Goal: Task Accomplishment & Management: Manage account settings

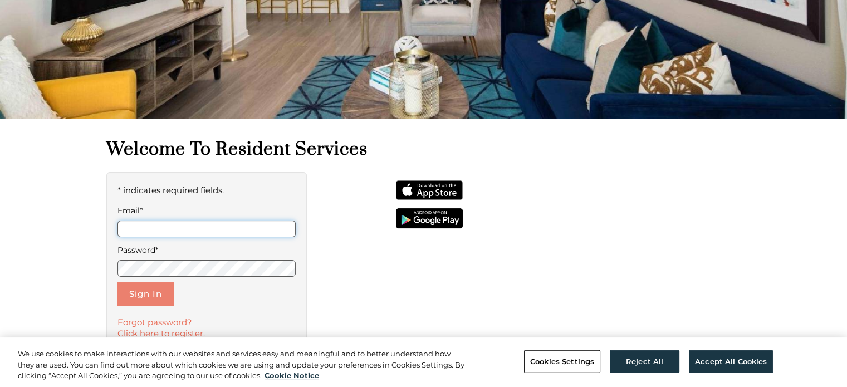
type input "**********"
click at [147, 286] on button "Sign In" at bounding box center [145, 293] width 56 height 23
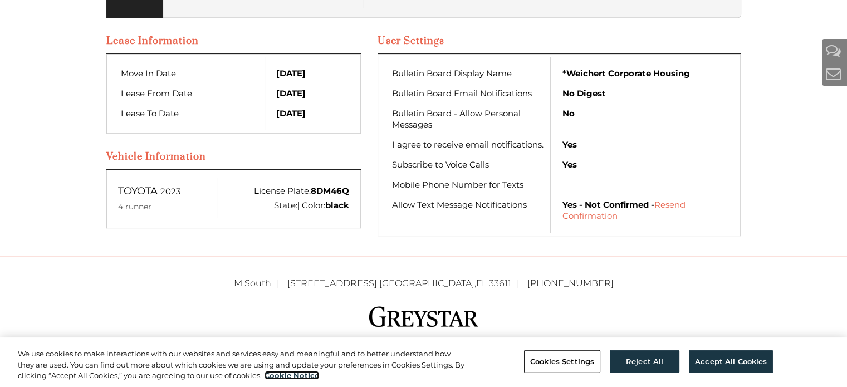
scroll to position [557, 0]
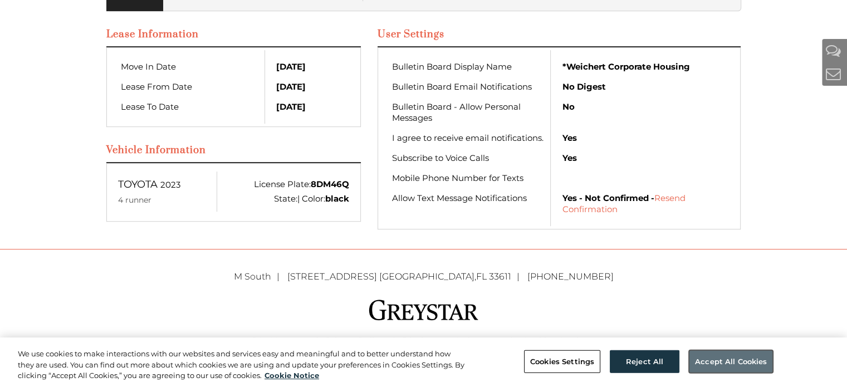
click at [722, 360] on button "Accept All Cookies" at bounding box center [731, 361] width 84 height 23
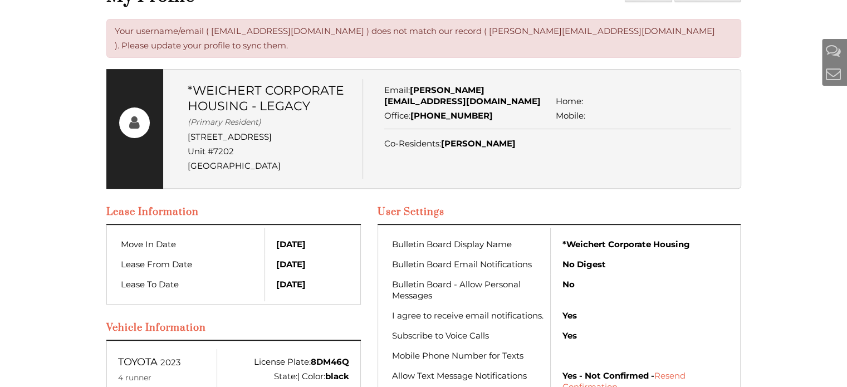
scroll to position [239, 0]
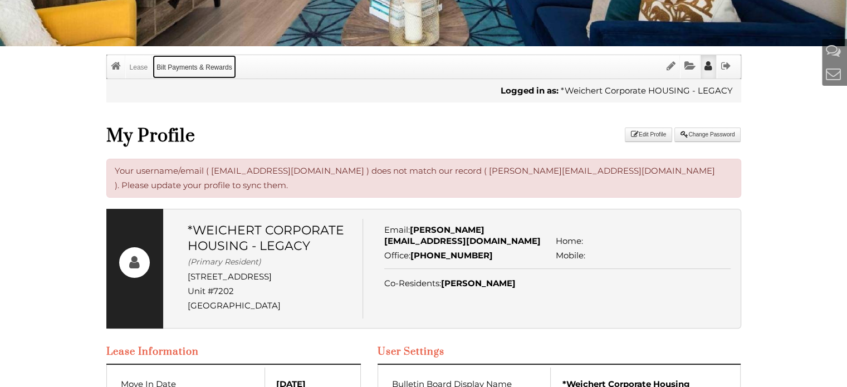
click at [216, 68] on link "Bilt Payments & Rewards" at bounding box center [194, 66] width 83 height 23
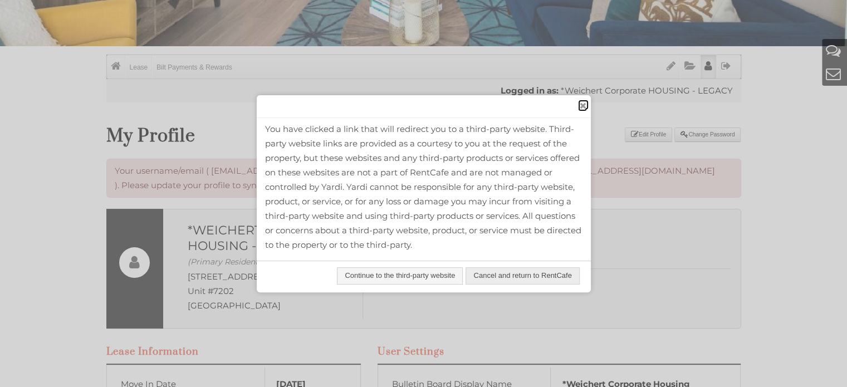
click at [584, 105] on span "close" at bounding box center [582, 106] width 9 height 12
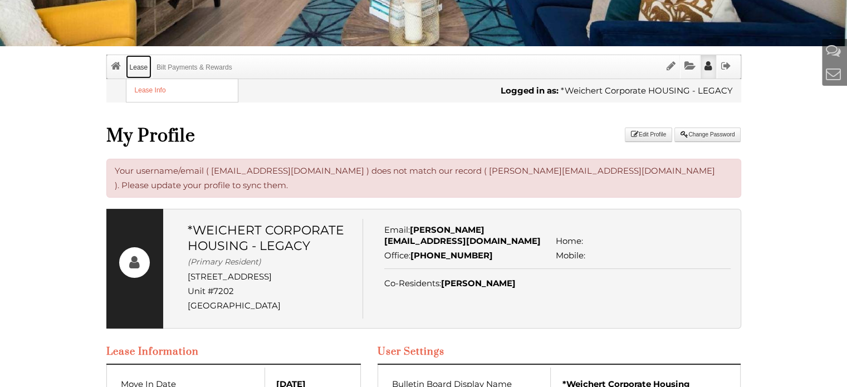
click at [143, 68] on link "Lease" at bounding box center [139, 66] width 26 height 23
click at [151, 89] on link "Lease Info" at bounding box center [181, 90] width 111 height 23
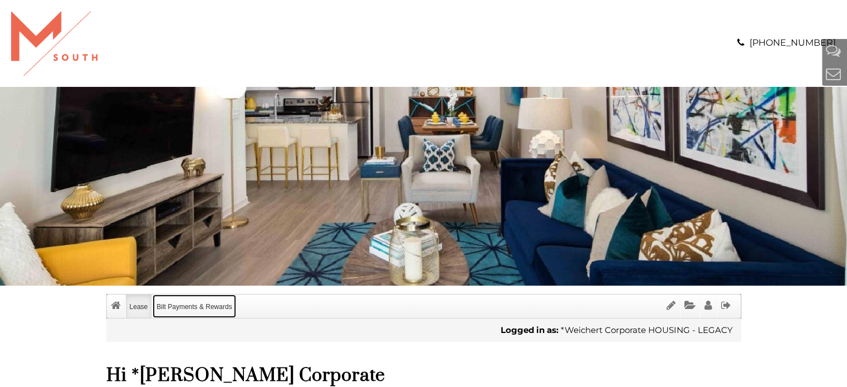
click at [193, 306] on link "Bilt Payments & Rewards" at bounding box center [194, 306] width 83 height 23
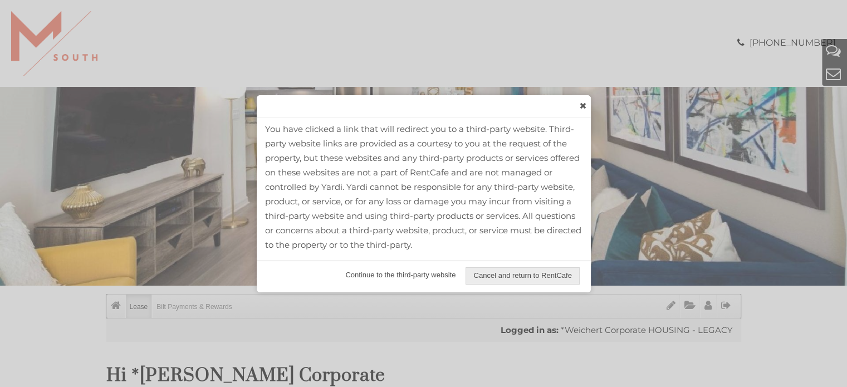
click at [425, 279] on span "Continue to the third-party website" at bounding box center [400, 275] width 125 height 16
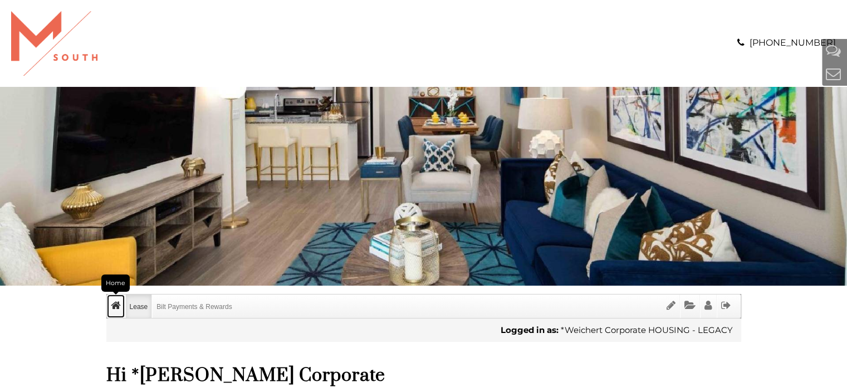
click at [114, 307] on icon "Home" at bounding box center [116, 305] width 10 height 11
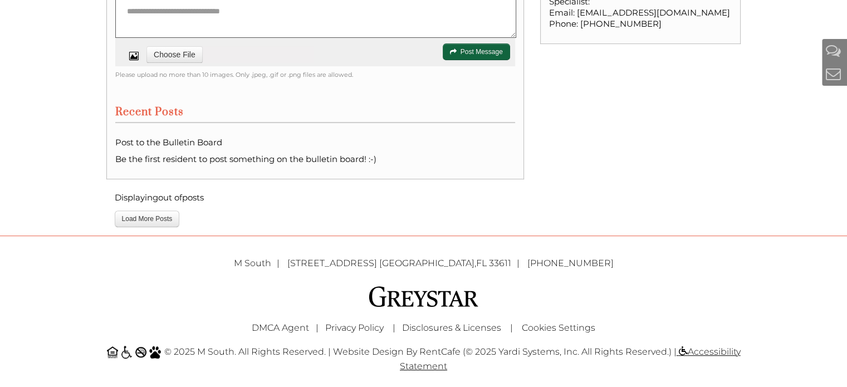
scroll to position [474, 0]
click at [138, 216] on button "Load More Posts" at bounding box center [147, 217] width 65 height 17
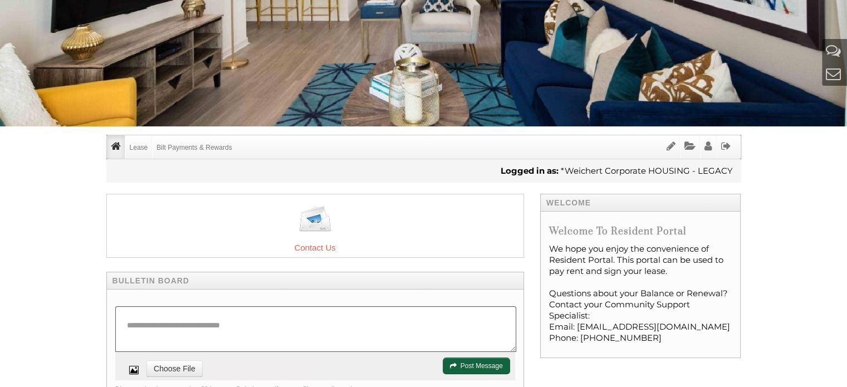
scroll to position [140, 0]
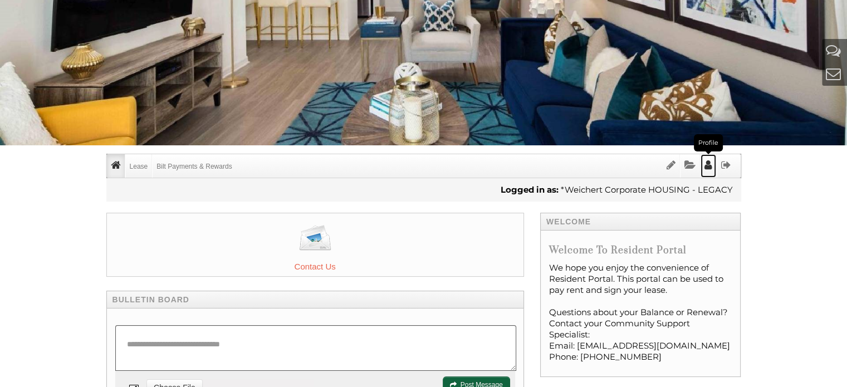
click at [708, 164] on icon "Profile" at bounding box center [708, 165] width 8 height 11
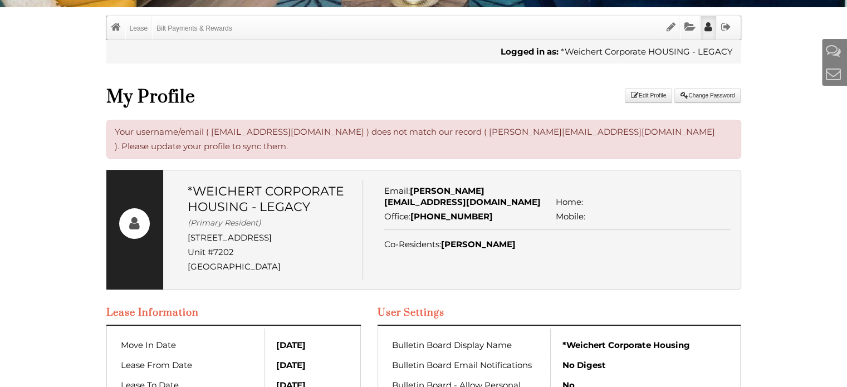
scroll to position [445, 0]
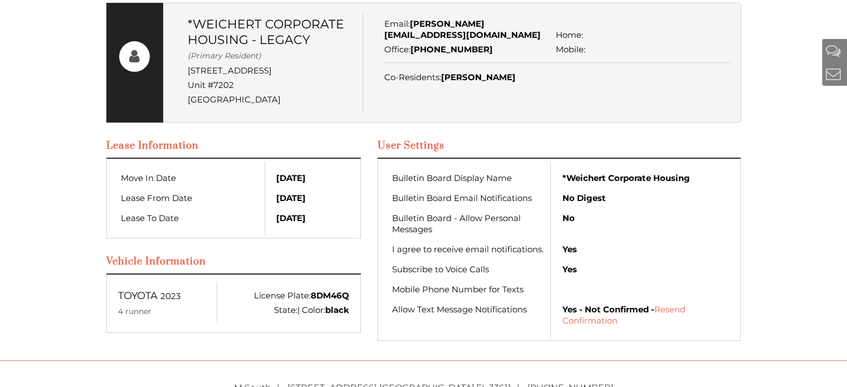
click at [768, 171] on div "Call us : [PHONE_NUMBER] Menu Lease Lease Info Bilt Payments & Rewards Return t…" at bounding box center [423, 35] width 847 height 960
